Goal: Task Accomplishment & Management: Manage account settings

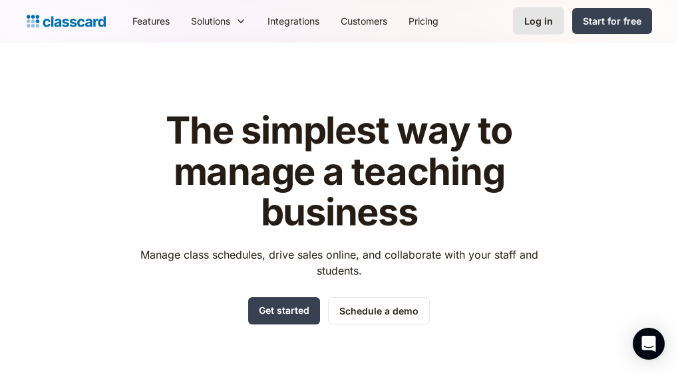
click at [541, 23] on div "Log in" at bounding box center [538, 21] width 29 height 14
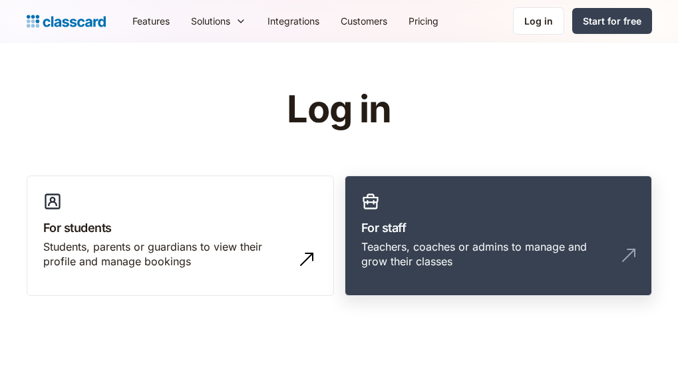
click at [583, 258] on div "Teachers, coaches or admins to manage and grow their classes" at bounding box center [484, 254] width 247 height 30
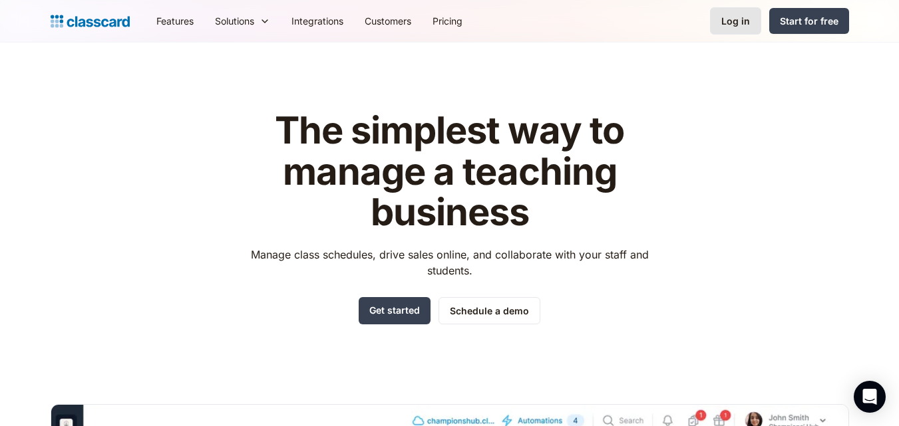
click at [734, 21] on div "Log in" at bounding box center [735, 21] width 29 height 14
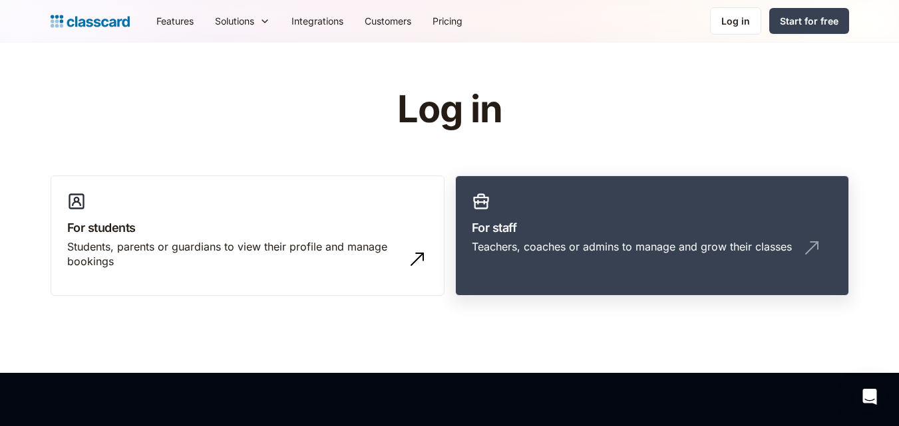
click at [584, 250] on div "Teachers, coaches or admins to manage and grow their classes" at bounding box center [632, 246] width 320 height 15
